Goal: Task Accomplishment & Management: Use online tool/utility

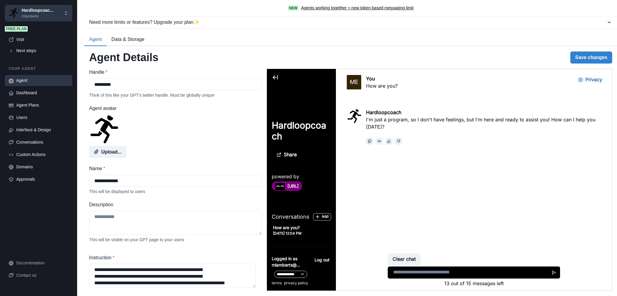
scroll to position [638, 0]
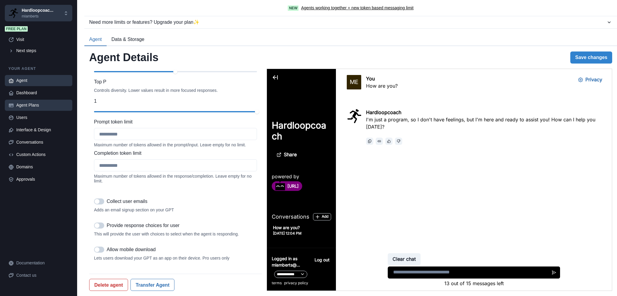
click at [31, 103] on div "Agent Plans" at bounding box center [42, 105] width 52 height 6
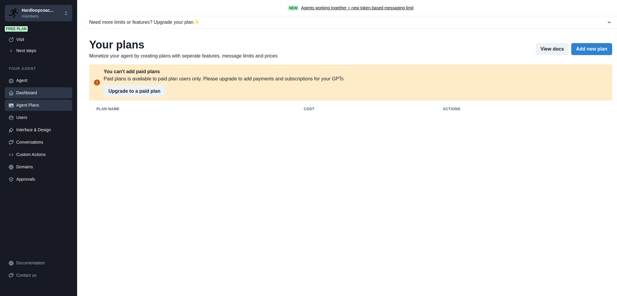
click at [30, 90] on div "Dashboard" at bounding box center [42, 93] width 52 height 6
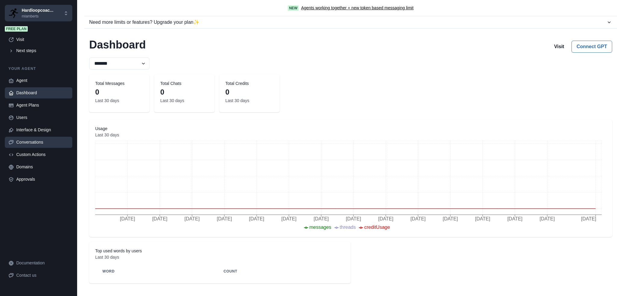
click at [33, 139] on div "Conversations" at bounding box center [42, 142] width 52 height 6
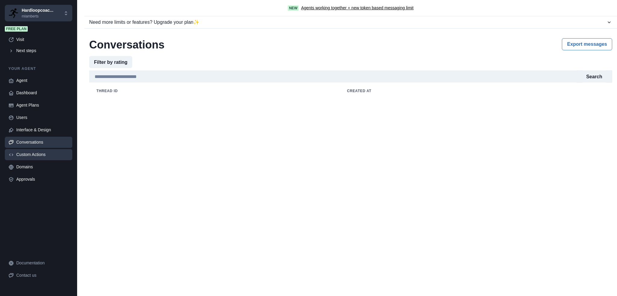
click at [28, 154] on div "Custom Actions" at bounding box center [42, 154] width 52 height 6
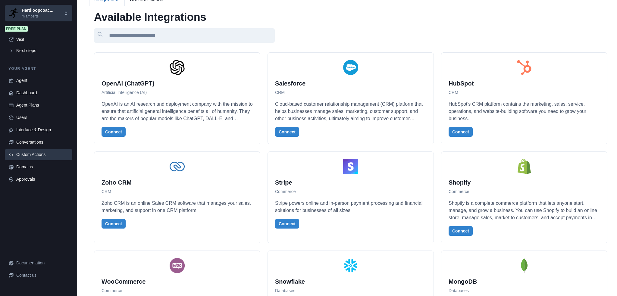
scroll to position [0, 0]
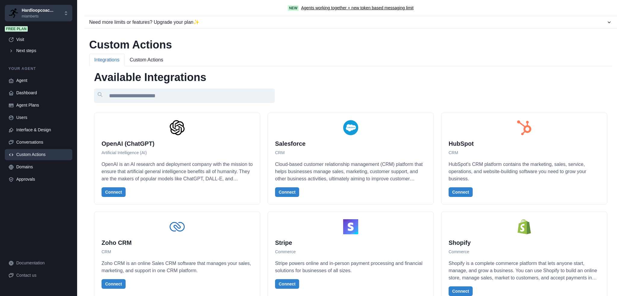
click at [144, 58] on button "Custom Actions" at bounding box center [147, 60] width 44 height 13
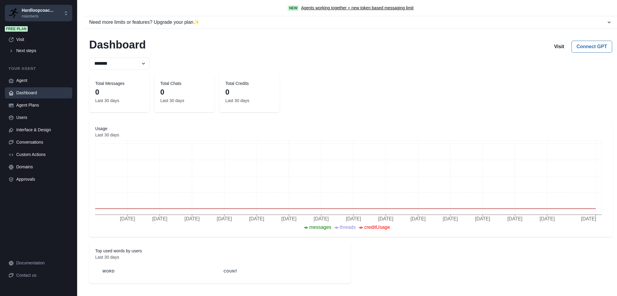
click at [29, 74] on div "Your agent Agent Dashboard Agent Plans Users Interface & Design Conversations C…" at bounding box center [38, 125] width 67 height 119
click at [25, 78] on div "Agent" at bounding box center [42, 80] width 52 height 6
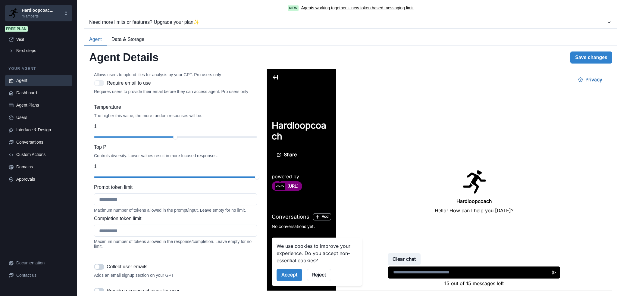
scroll to position [638, 0]
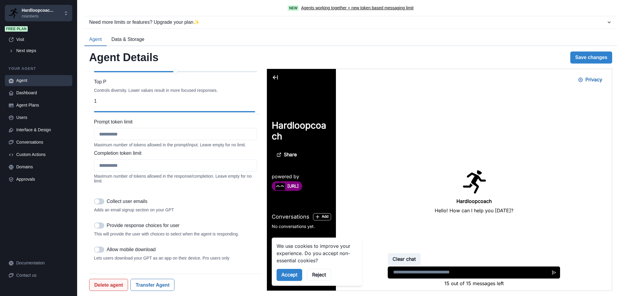
click at [106, 283] on button "Delete agent" at bounding box center [108, 285] width 39 height 12
click at [159, 266] on button "Delete" at bounding box center [160, 269] width 20 height 10
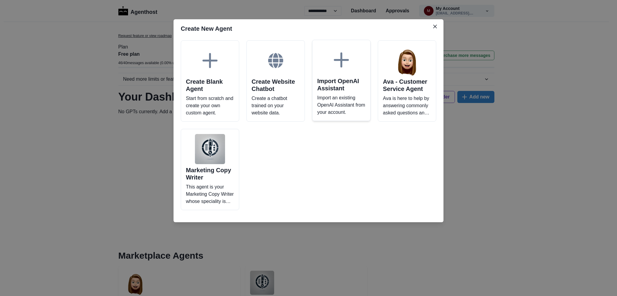
click at [331, 104] on p "Import an existing OpenAI Assistant from your account." at bounding box center [341, 105] width 48 height 22
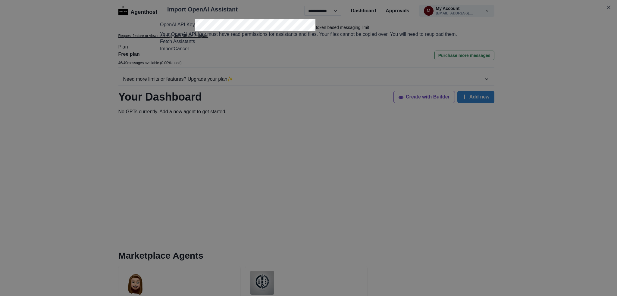
click at [195, 27] on label "OpenAI API Key" at bounding box center [177, 24] width 35 height 5
click at [195, 45] on button "Fetch Assistants" at bounding box center [177, 41] width 35 height 7
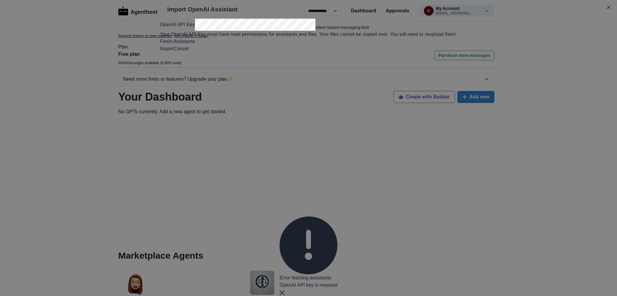
click at [271, 52] on footer "Import Cancel" at bounding box center [308, 48] width 297 height 7
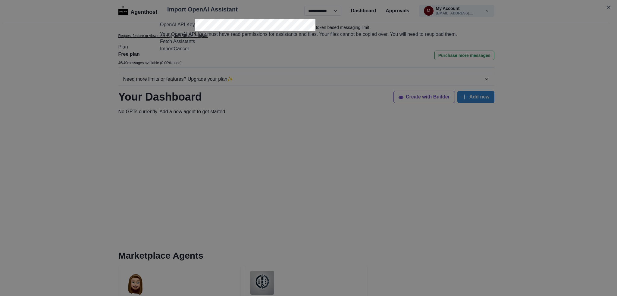
click at [278, 52] on footer "Import Cancel" at bounding box center [308, 48] width 297 height 7
click at [340, 38] on div "OpenAI API Key Your OpenAI API Key must have read permissions for assistants an…" at bounding box center [308, 32] width 297 height 26
click at [195, 45] on button "Fetch Assistants" at bounding box center [177, 41] width 35 height 7
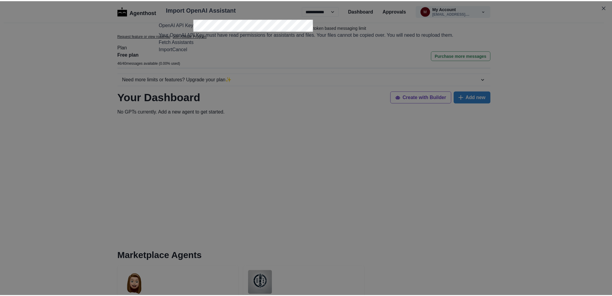
scroll to position [0, 0]
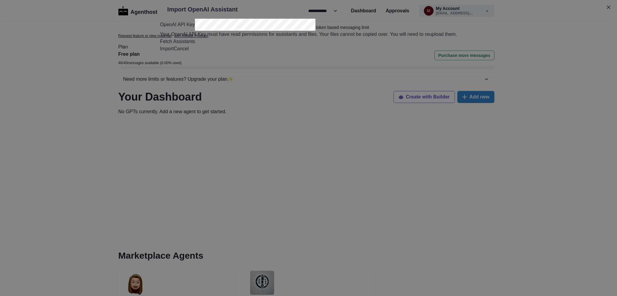
click at [195, 45] on button "Fetch Assistants" at bounding box center [177, 41] width 35 height 7
click at [188, 52] on button "Cancel" at bounding box center [180, 48] width 15 height 7
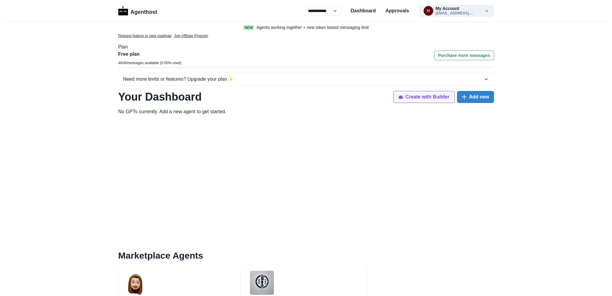
click at [431, 97] on button "Create with Builder" at bounding box center [423, 97] width 61 height 12
click at [136, 12] on p "Agenthost" at bounding box center [143, 11] width 27 height 11
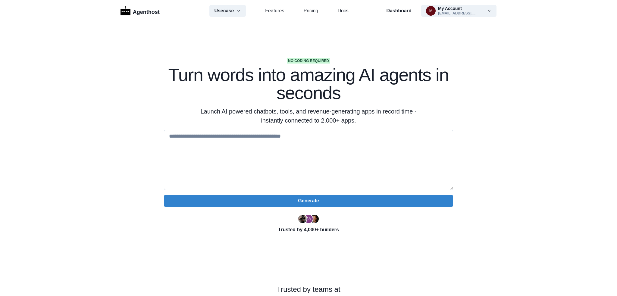
click at [190, 136] on textarea at bounding box center [308, 160] width 289 height 60
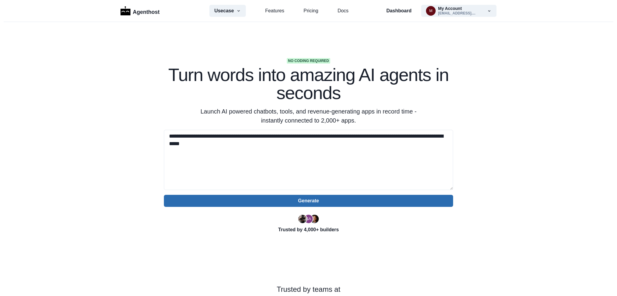
type textarea "**********"
click at [331, 203] on button "Generate" at bounding box center [308, 201] width 289 height 12
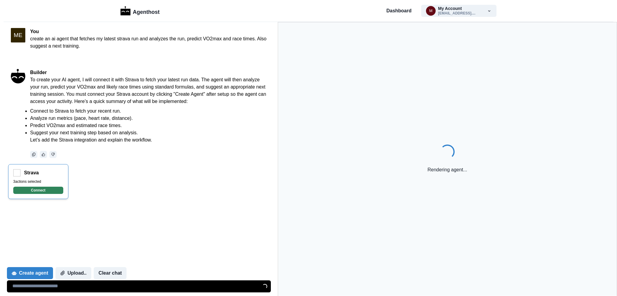
click at [40, 190] on button "Connect" at bounding box center [38, 190] width 50 height 7
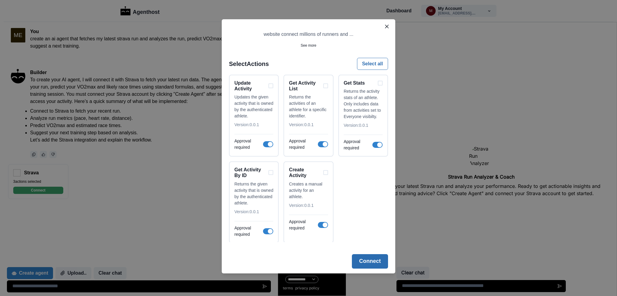
click at [370, 261] on button "Connect" at bounding box center [370, 261] width 36 height 14
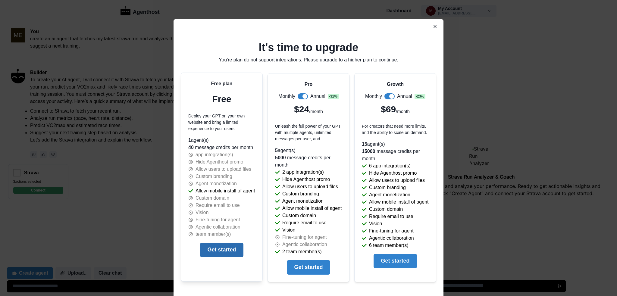
click at [216, 248] on button "Get started" at bounding box center [221, 250] width 43 height 14
click at [220, 253] on button "Get started" at bounding box center [221, 250] width 43 height 14
click at [113, 196] on div "It's time to upgrade You're plan do not support integrations. Please upgrade to…" at bounding box center [308, 148] width 617 height 296
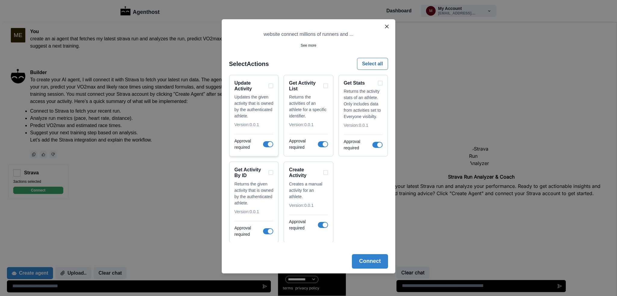
click at [270, 145] on span at bounding box center [270, 144] width 5 height 5
click at [323, 142] on span at bounding box center [324, 144] width 5 height 5
click at [266, 145] on span at bounding box center [265, 144] width 5 height 5
click at [321, 142] on span at bounding box center [320, 144] width 5 height 5
click at [370, 260] on button "Connect" at bounding box center [370, 261] width 36 height 14
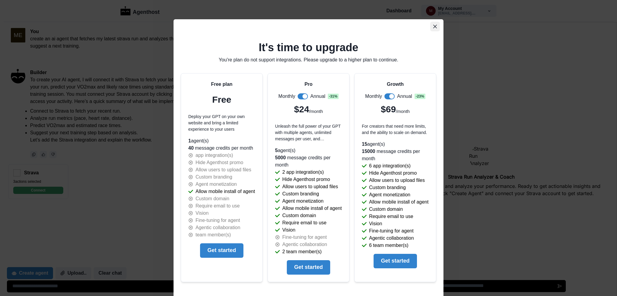
drag, startPoint x: 433, startPoint y: 26, endPoint x: 419, endPoint y: 36, distance: 16.8
click at [433, 26] on icon "Close" at bounding box center [435, 27] width 4 height 4
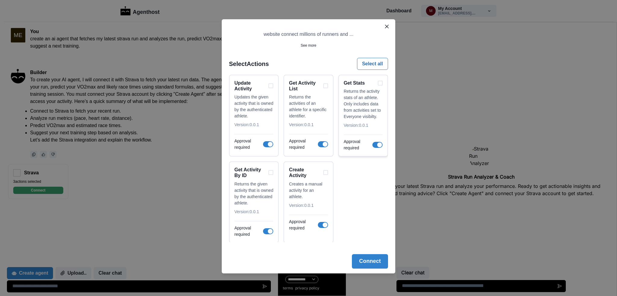
click at [381, 82] on div "Get Stats" at bounding box center [362, 83] width 39 height 6
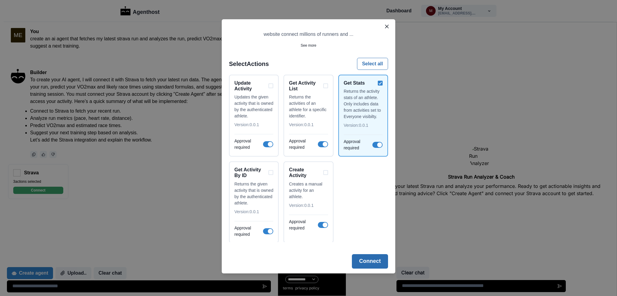
click at [374, 259] on button "Connect" at bounding box center [370, 261] width 36 height 14
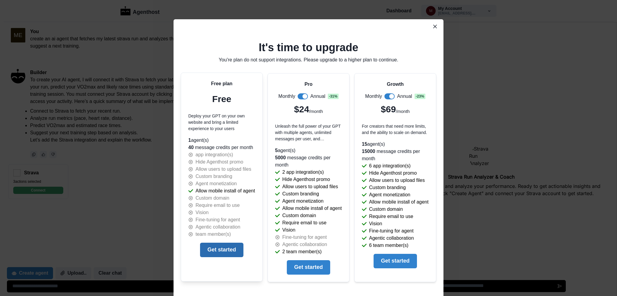
click at [225, 250] on button "Get started" at bounding box center [221, 250] width 43 height 14
click at [434, 25] on icon "Close" at bounding box center [435, 27] width 4 height 4
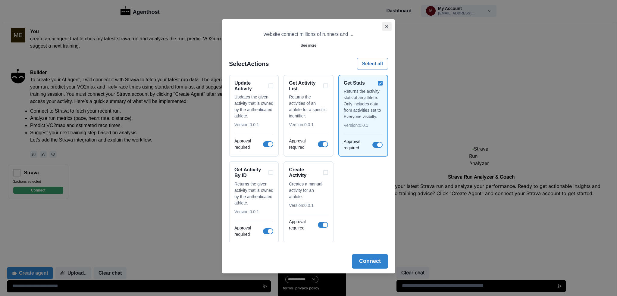
click at [388, 25] on icon "Close" at bounding box center [387, 27] width 4 height 4
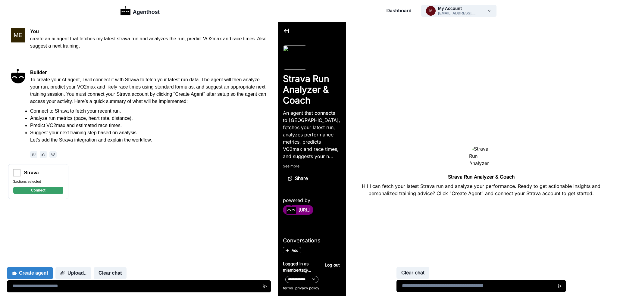
click at [214, 79] on p "To create your AI agent, I will connect it with Strava to fetch your latest run…" at bounding box center [148, 90] width 237 height 29
click at [63, 87] on p "To create your AI agent, I will connect it with Strava to fetch your latest run…" at bounding box center [148, 90] width 237 height 29
click at [107, 94] on p "To create your AI agent, I will connect it with Strava to fetch your latest run…" at bounding box center [148, 90] width 237 height 29
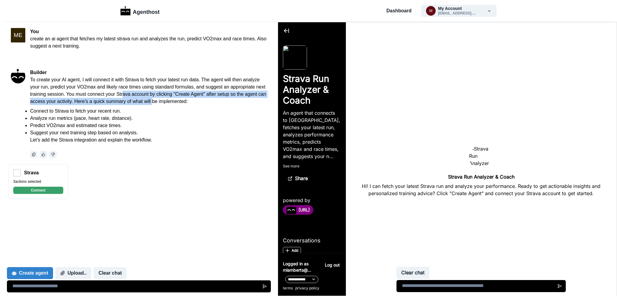
drag, startPoint x: 132, startPoint y: 95, endPoint x: 174, endPoint y: 98, distance: 42.0
click at [174, 98] on p "To create your AI agent, I will connect it with Strava to fetch your latest run…" at bounding box center [148, 90] width 237 height 29
click at [188, 95] on p "To create your AI agent, I will connect it with Strava to fetch your latest run…" at bounding box center [148, 90] width 237 height 29
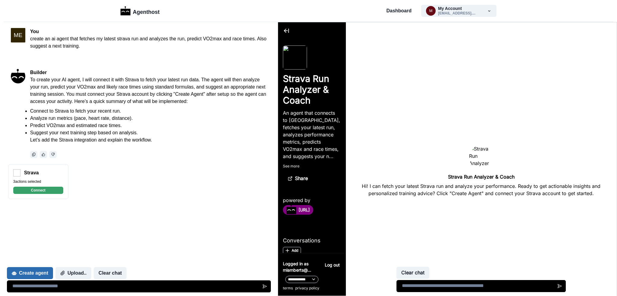
click at [29, 274] on button "Create agent" at bounding box center [30, 273] width 46 height 12
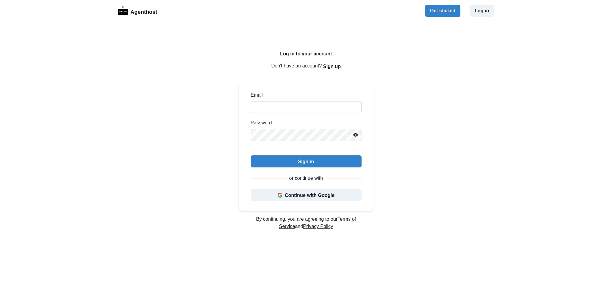
click at [282, 108] on input "Email" at bounding box center [306, 107] width 111 height 12
type input "**********"
click at [305, 161] on button "Sign in" at bounding box center [306, 161] width 111 height 12
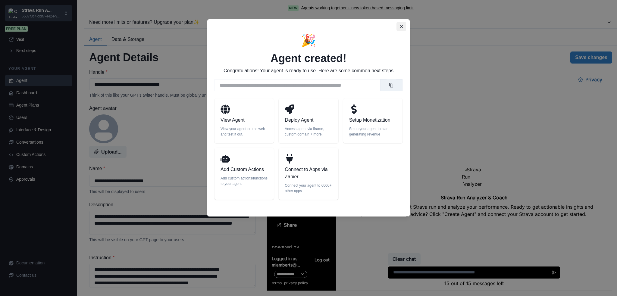
click at [401, 26] on icon "Close" at bounding box center [401, 27] width 4 height 4
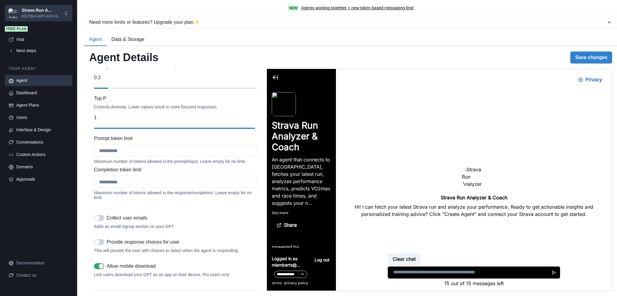
scroll to position [638, 0]
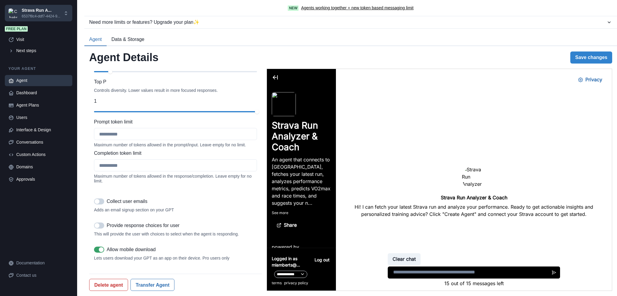
click at [418, 273] on textarea at bounding box center [473, 272] width 172 height 12
type textarea "**********"
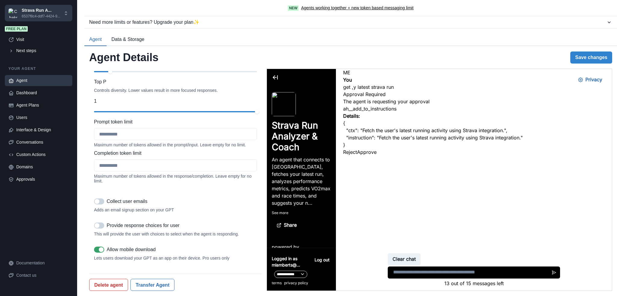
scroll to position [0, 0]
click at [376, 156] on button "Approve" at bounding box center [366, 151] width 20 height 7
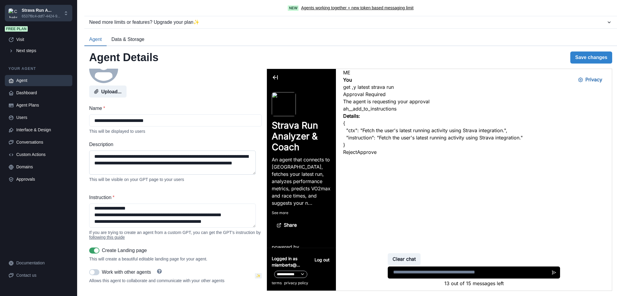
scroll to position [1, 0]
click at [155, 214] on textarea "**********" at bounding box center [172, 215] width 166 height 24
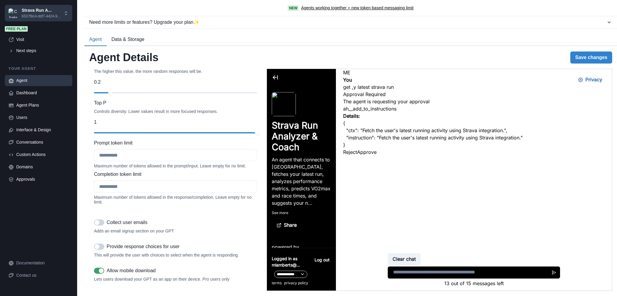
scroll to position [638, 0]
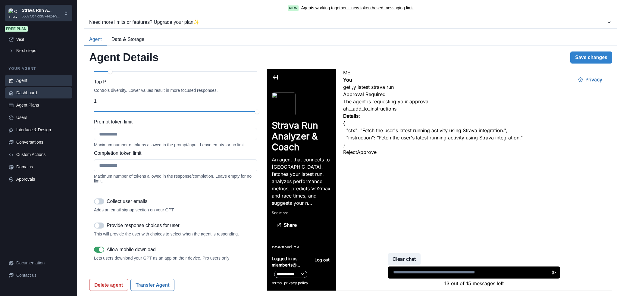
click at [30, 90] on div "Dashboard" at bounding box center [42, 93] width 52 height 6
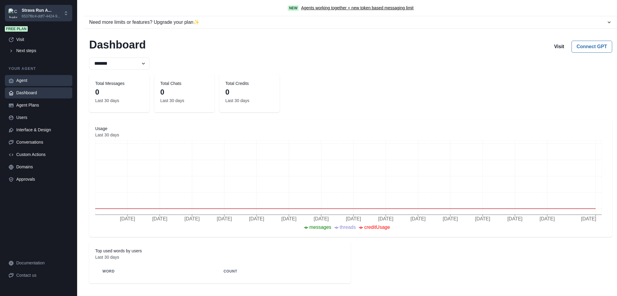
click at [24, 81] on div "Agent" at bounding box center [42, 80] width 52 height 6
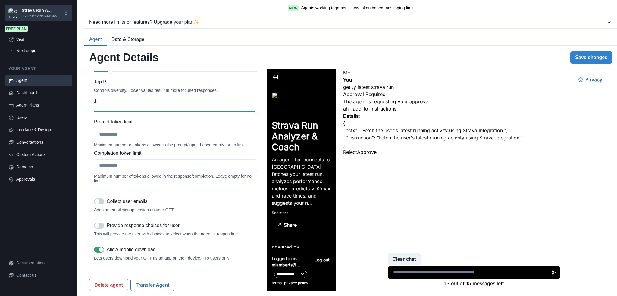
click at [126, 40] on button "Data & Storage" at bounding box center [128, 39] width 42 height 13
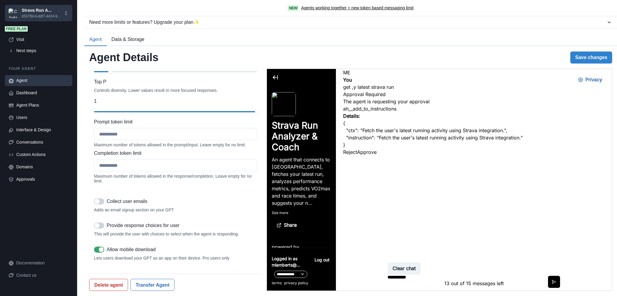
click at [95, 40] on button "Agent" at bounding box center [95, 39] width 22 height 13
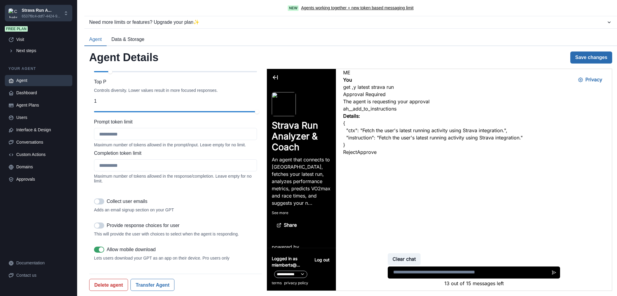
click at [602, 55] on button "Save changes" at bounding box center [591, 57] width 42 height 12
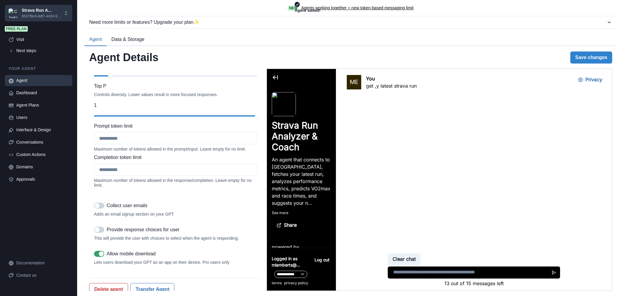
scroll to position [638, 0]
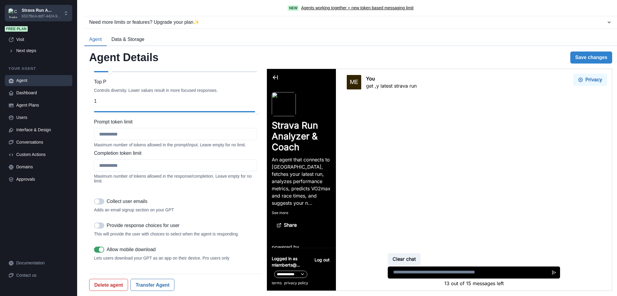
click at [586, 80] on button "Privacy" at bounding box center [590, 80] width 34 height 12
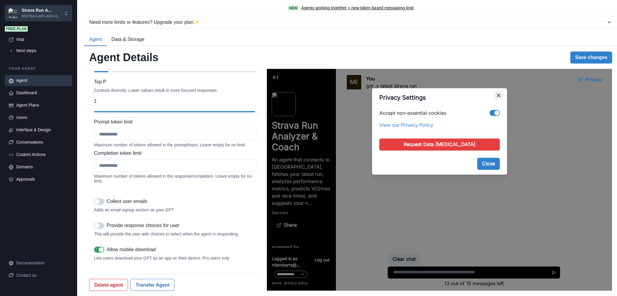
click at [499, 95] on button "Close" at bounding box center [498, 96] width 10 height 10
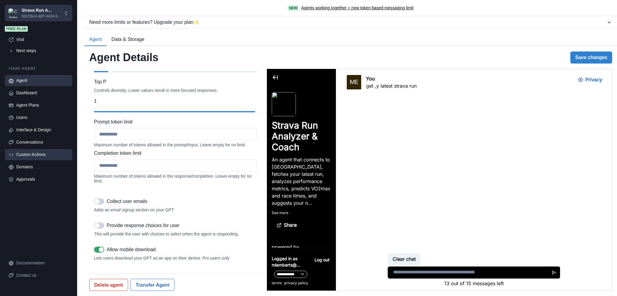
click at [31, 156] on div "Custom Actions" at bounding box center [42, 154] width 52 height 6
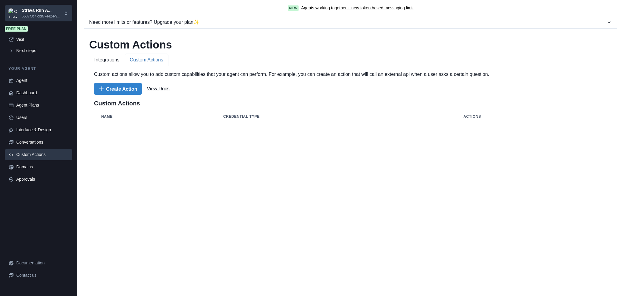
click at [148, 59] on button "Custom Actions" at bounding box center [147, 60] width 44 height 13
click at [30, 168] on div "Domains" at bounding box center [42, 167] width 52 height 6
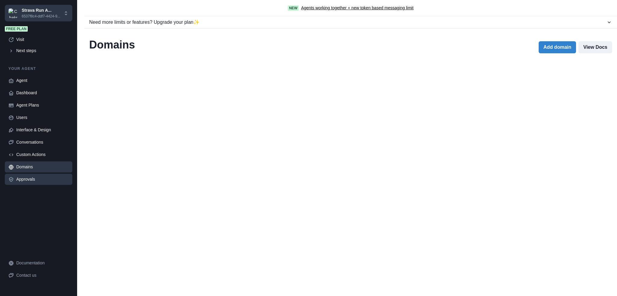
click at [23, 180] on div "Approvals" at bounding box center [42, 179] width 52 height 6
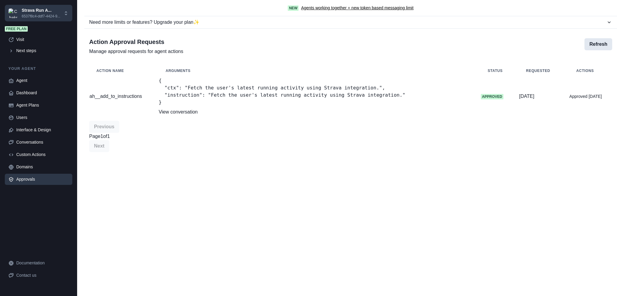
click at [589, 44] on button "Refresh" at bounding box center [598, 44] width 28 height 12
click at [21, 83] on div "Agent" at bounding box center [42, 80] width 52 height 6
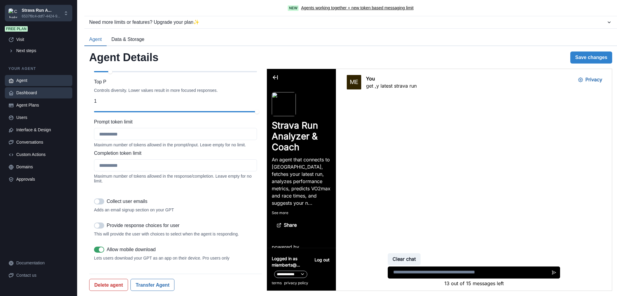
click at [26, 95] on div "Dashboard" at bounding box center [42, 93] width 52 height 6
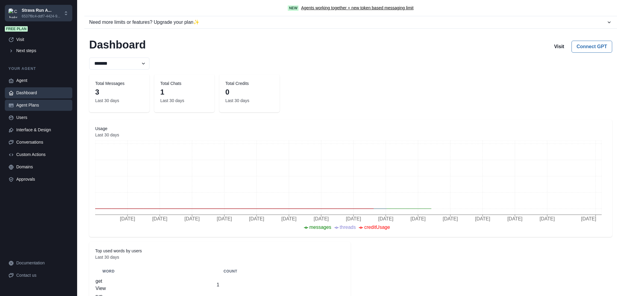
click at [29, 103] on div "Agent Plans" at bounding box center [42, 105] width 52 height 6
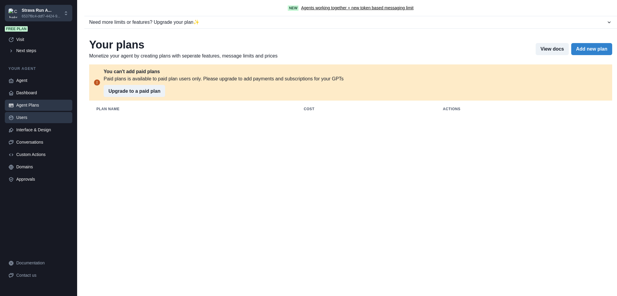
click at [16, 119] on link "Users" at bounding box center [38, 117] width 67 height 11
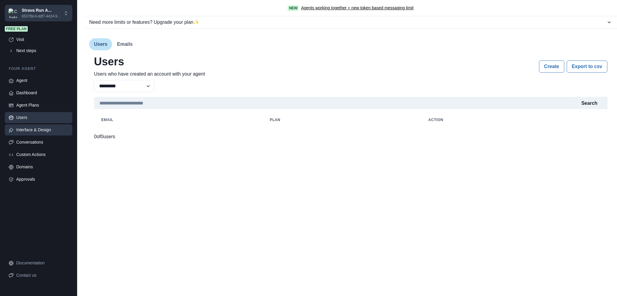
click at [37, 133] on link "Interface & Design" at bounding box center [38, 129] width 67 height 11
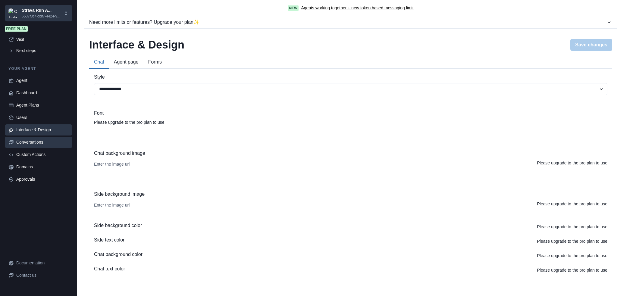
click at [29, 140] on div "Conversations" at bounding box center [42, 142] width 52 height 6
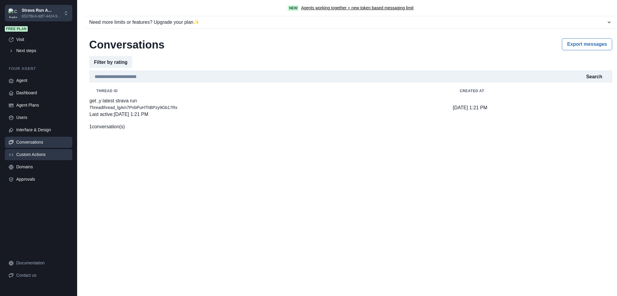
click at [28, 158] on link "Custom Actions" at bounding box center [38, 154] width 67 height 11
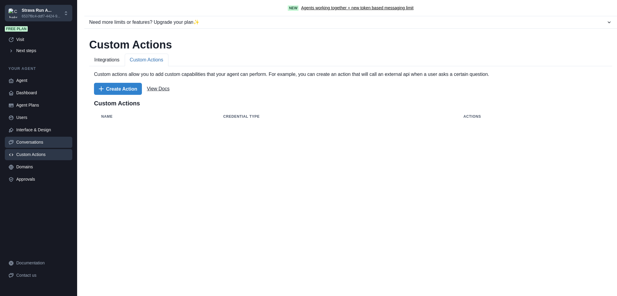
click at [30, 144] on div "Conversations" at bounding box center [42, 142] width 52 height 6
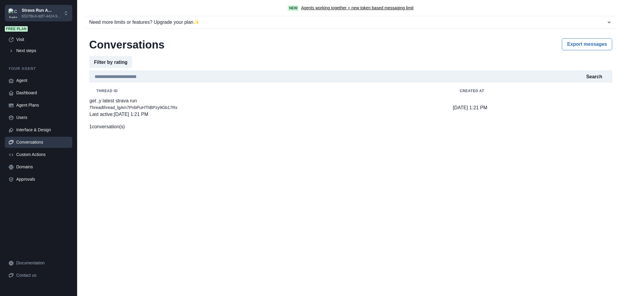
click at [356, 111] on p "Thread thread_lgAm7PnbPuHThBPzy9Gb17Rx" at bounding box center [270, 107] width 362 height 6
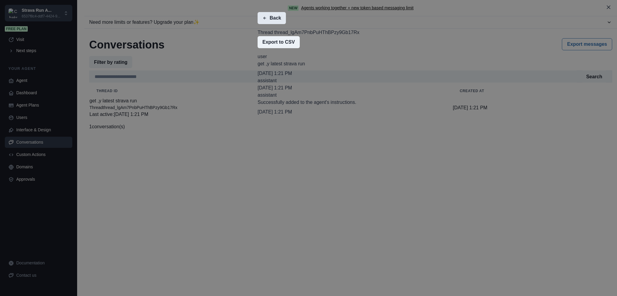
click at [257, 24] on button "Back" at bounding box center [271, 18] width 28 height 12
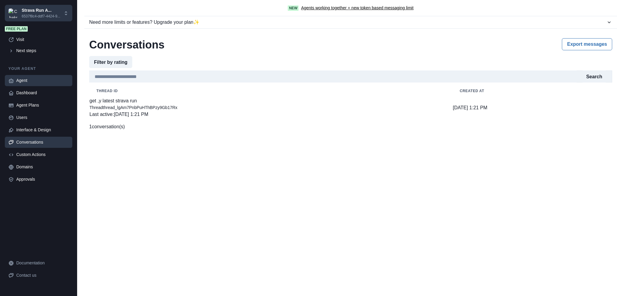
click at [33, 80] on div "Agent" at bounding box center [42, 80] width 52 height 6
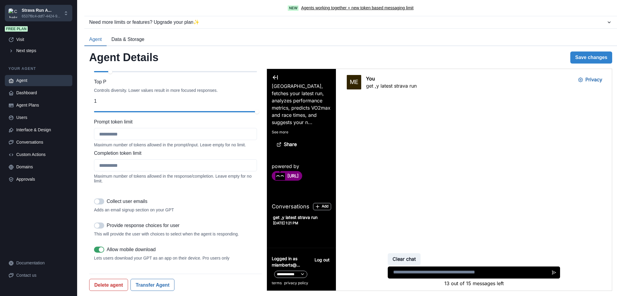
scroll to position [82, 0]
click at [275, 74] on icon at bounding box center [274, 77] width 7 height 7
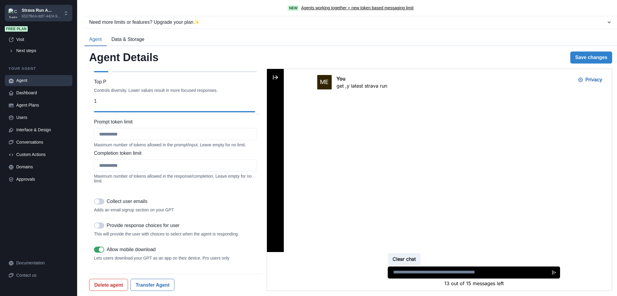
click at [275, 76] on icon at bounding box center [274, 77] width 7 height 7
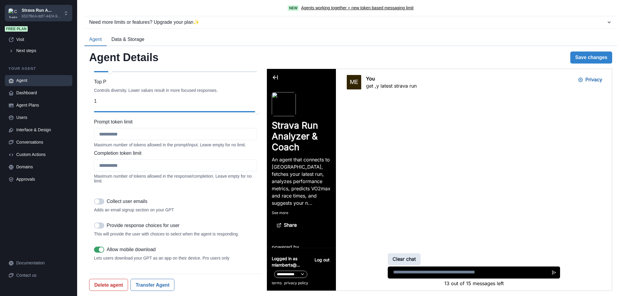
click at [405, 259] on button "Clear chat" at bounding box center [403, 259] width 33 height 12
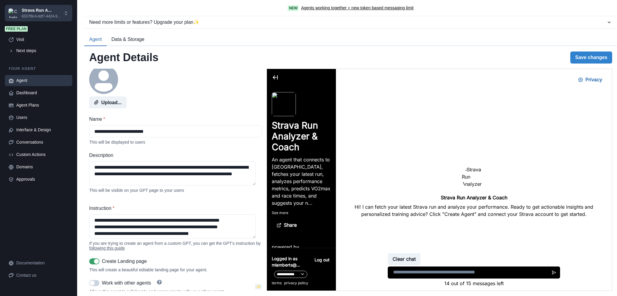
scroll to position [0, 0]
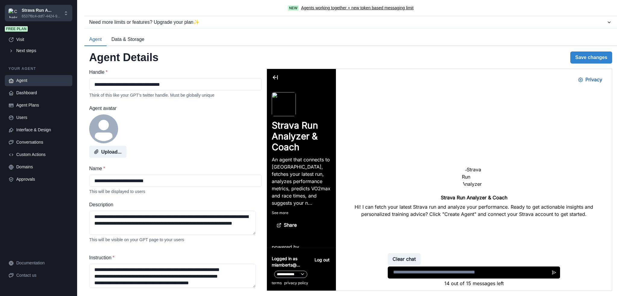
click at [328, 7] on p "Agents working together + new token based messaging limit" at bounding box center [357, 8] width 112 height 6
click at [25, 105] on div "Agent Plans" at bounding box center [42, 105] width 52 height 6
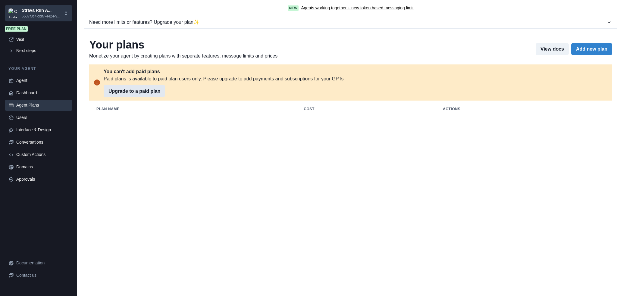
click at [135, 93] on button "Upgrade to a paid plan" at bounding box center [134, 91] width 61 height 12
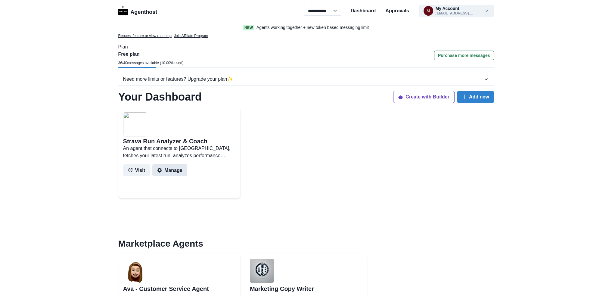
click at [175, 167] on button "Manage" at bounding box center [169, 170] width 35 height 12
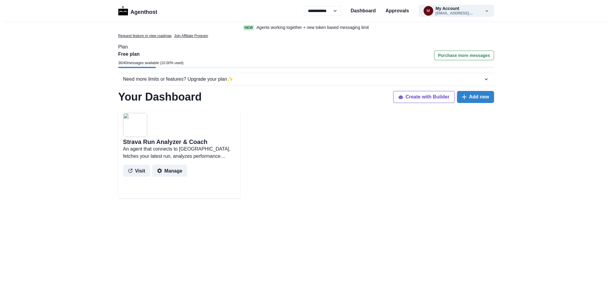
click at [16, 30] on div "New Agents working together + new token based messaging limit" at bounding box center [306, 27] width 612 height 11
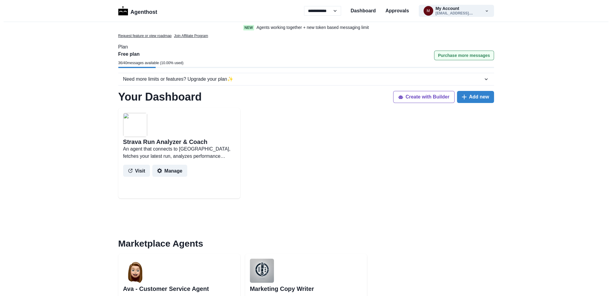
click at [462, 55] on button "Purchase more messages" at bounding box center [464, 56] width 60 height 10
